Goal: Find specific page/section: Find specific page/section

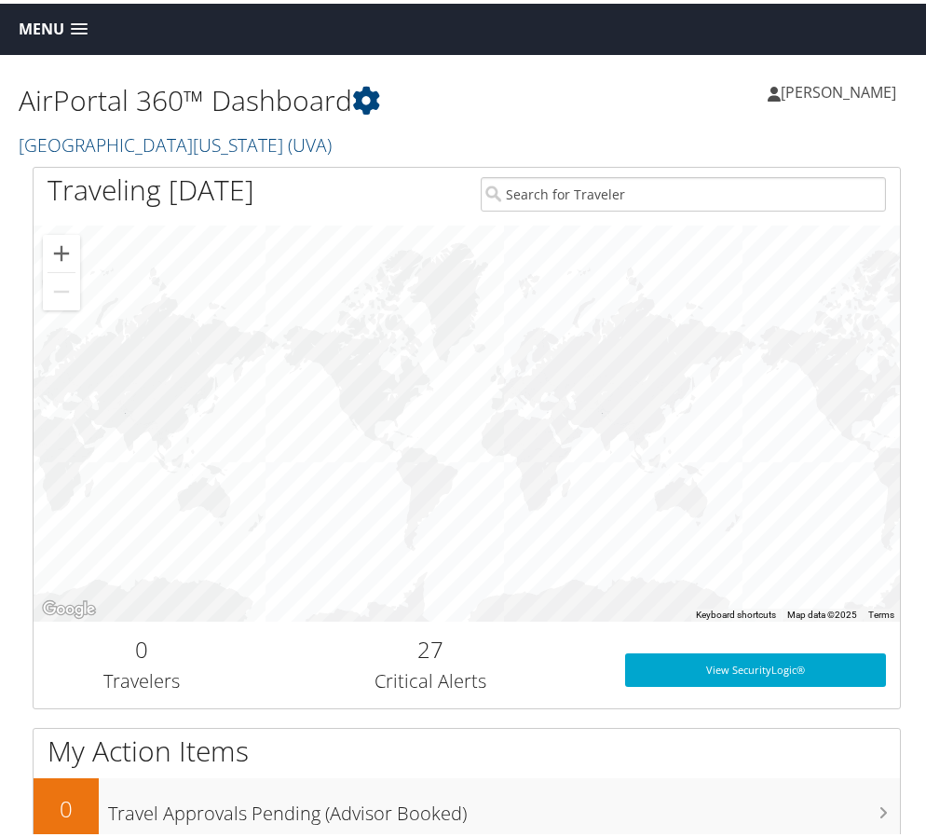
click at [85, 20] on span at bounding box center [79, 26] width 17 height 13
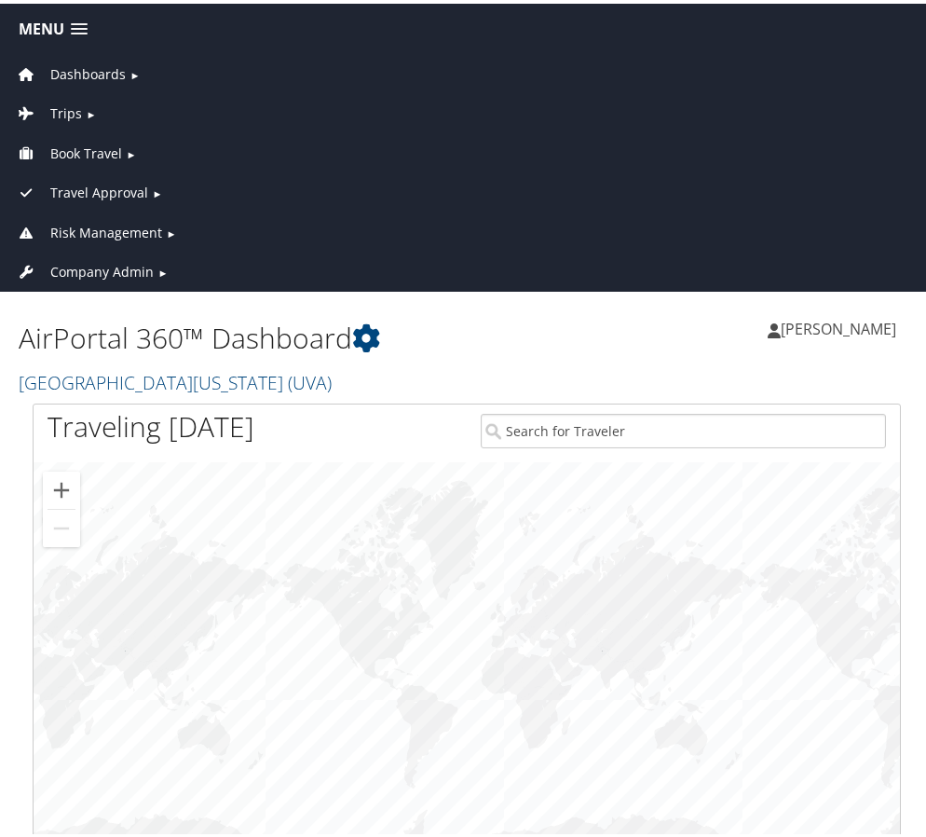
click at [77, 102] on span "Trips" at bounding box center [66, 110] width 32 height 21
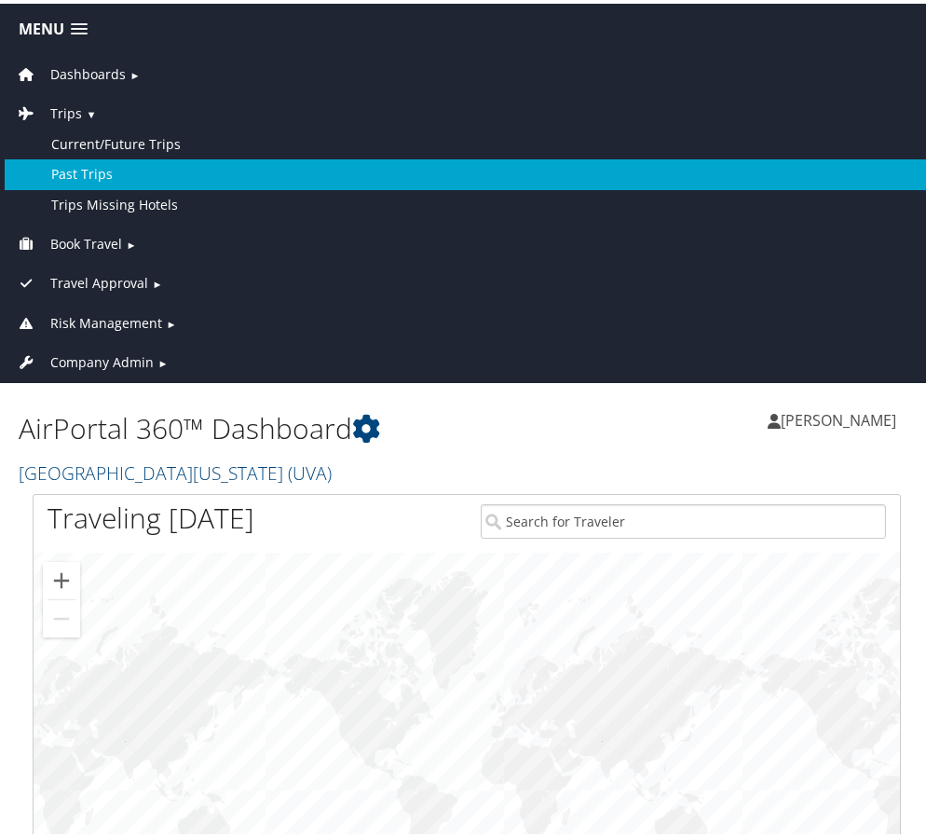
click at [96, 164] on link "Past Trips" at bounding box center [467, 171] width 925 height 30
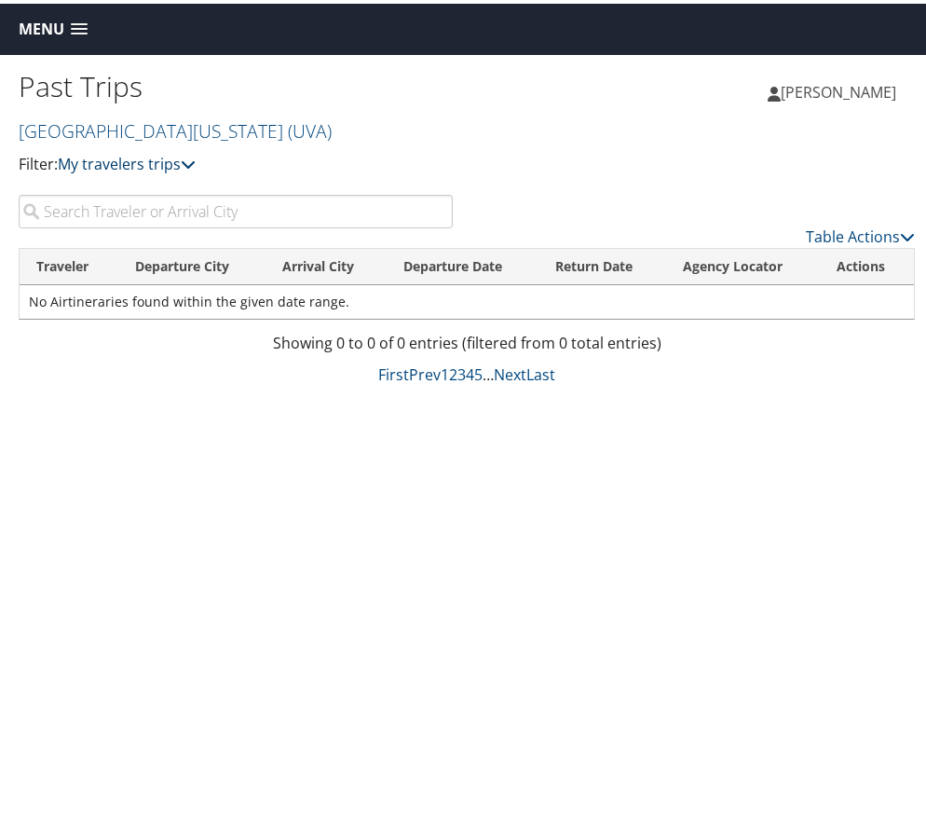
click at [139, 163] on link "My travelers trips" at bounding box center [127, 160] width 138 height 21
click at [133, 180] on link "My trips" at bounding box center [184, 189] width 245 height 32
